Goal: Communication & Community: Answer question/provide support

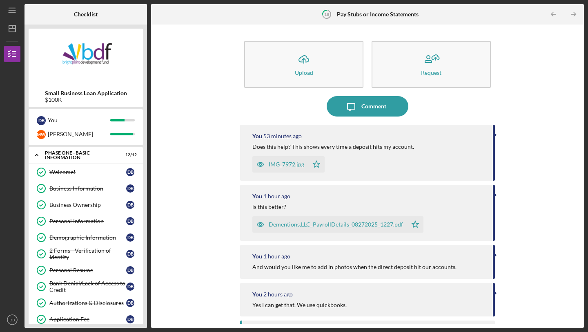
scroll to position [289, 0]
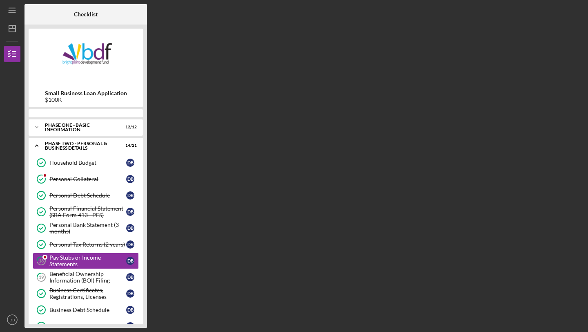
scroll to position [39, 0]
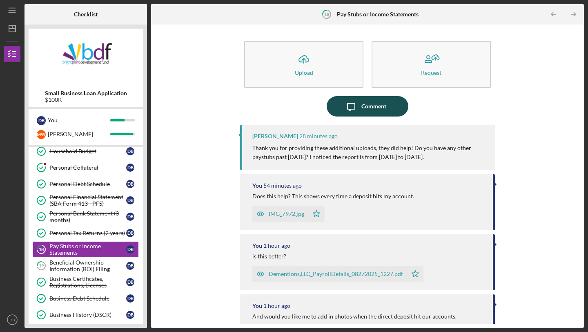
click at [371, 108] on div "Comment" at bounding box center [374, 106] width 25 height 20
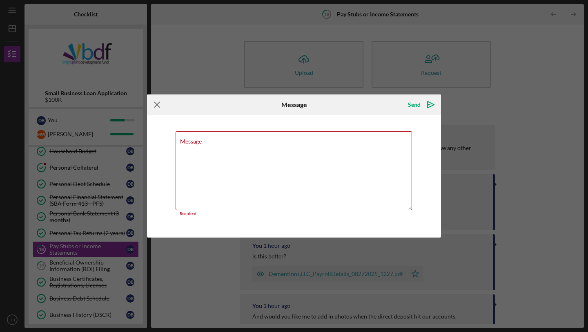
click at [161, 108] on icon "Icon/Menu Close" at bounding box center [157, 104] width 20 height 20
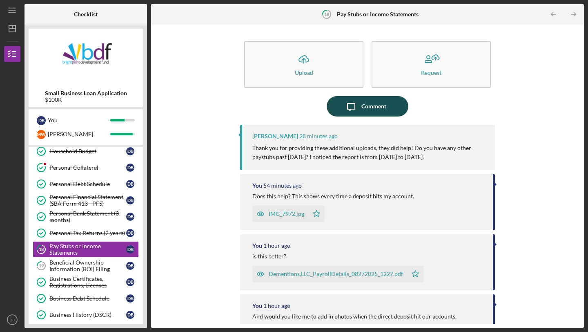
click at [355, 113] on icon "Icon/Message" at bounding box center [351, 106] width 20 height 20
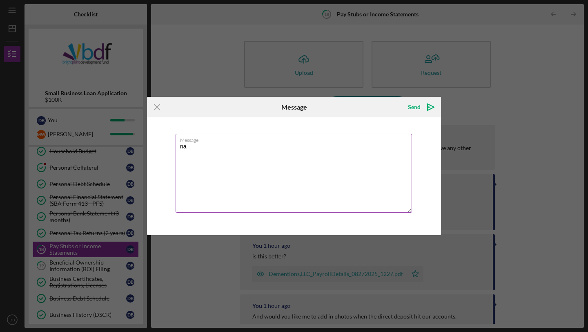
type textarea "n"
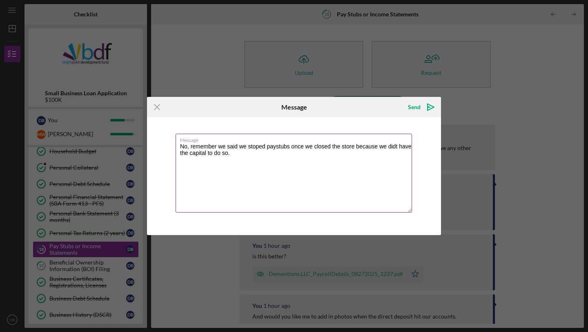
click at [396, 145] on textarea "No, remember we said we stoped paystubs once we closed the store because we did…" at bounding box center [294, 173] width 237 height 79
click at [265, 157] on textarea "No, remember we said we stoped paystubs once we closed the store because we did…" at bounding box center [294, 173] width 237 height 79
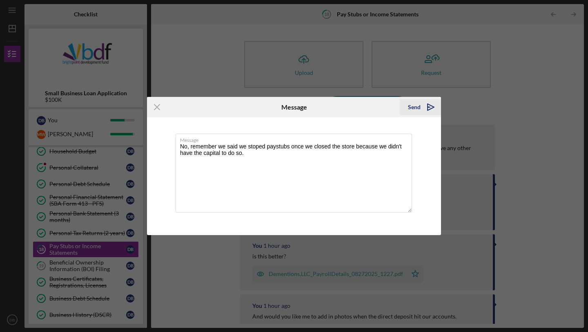
type textarea "No, remember we said we stoped paystubs once we closed the store because we did…"
click at [412, 109] on div "Send" at bounding box center [414, 107] width 13 height 16
